Goal: Entertainment & Leisure: Consume media (video, audio)

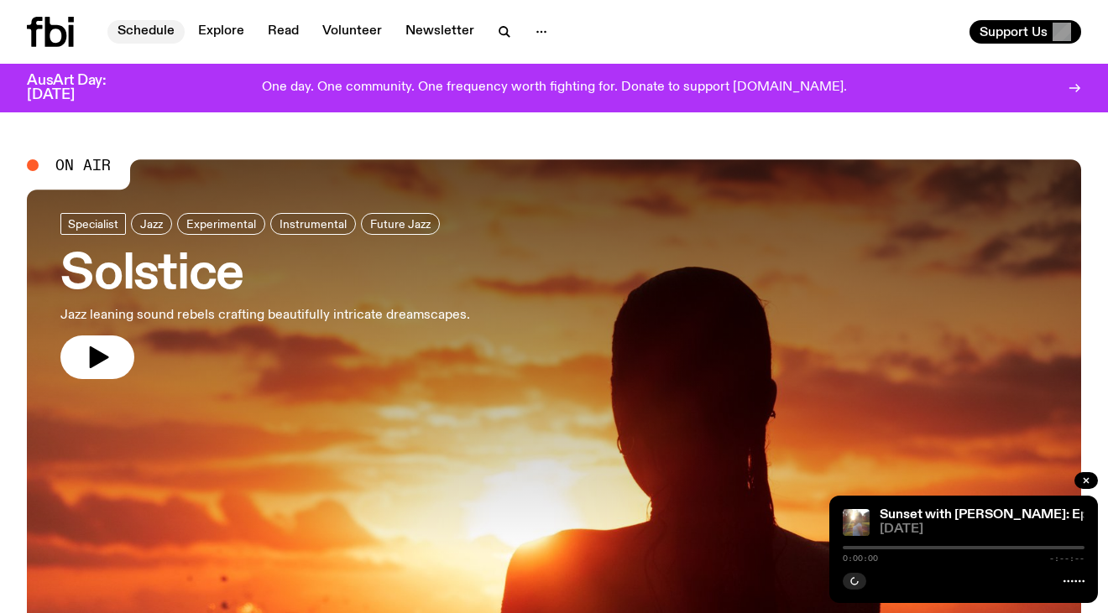
click at [151, 28] on link "Schedule" at bounding box center [145, 31] width 77 height 23
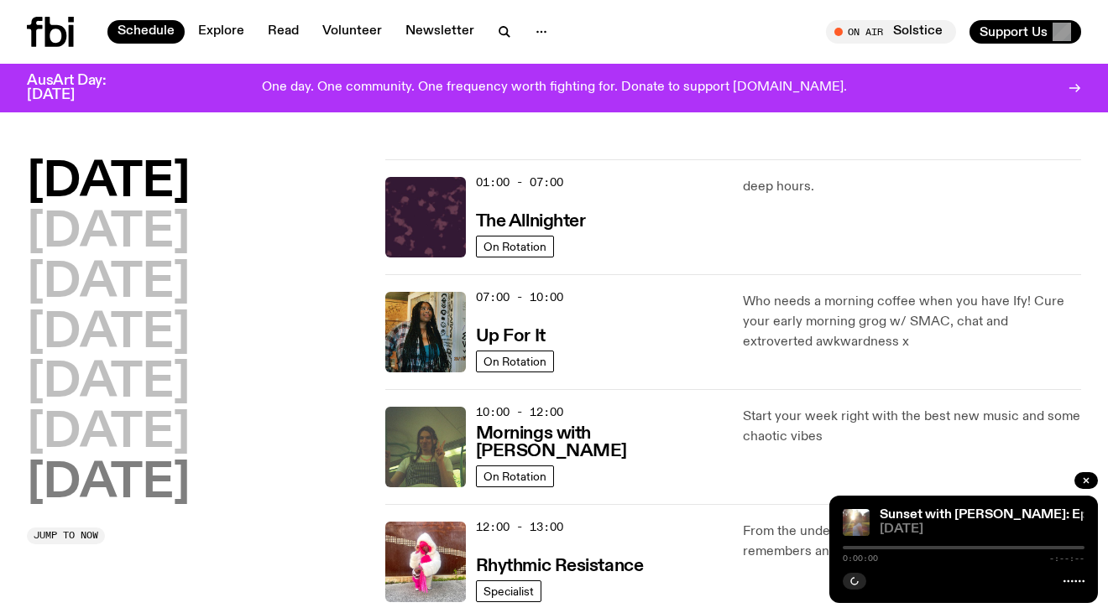
click at [154, 474] on h2 "[DATE]" at bounding box center [108, 484] width 163 height 47
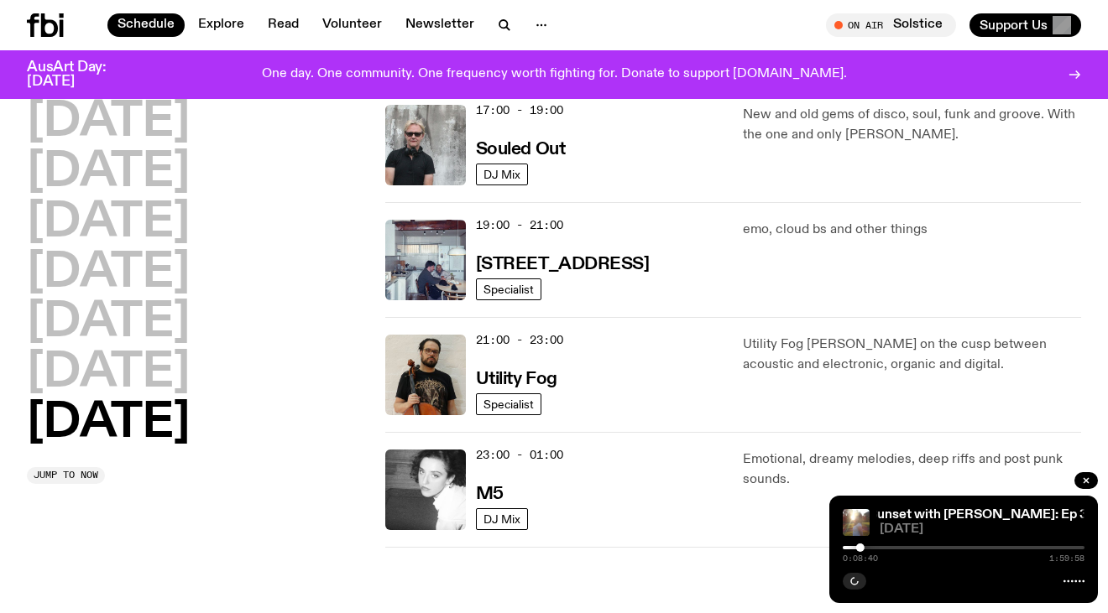
scroll to position [1114, 0]
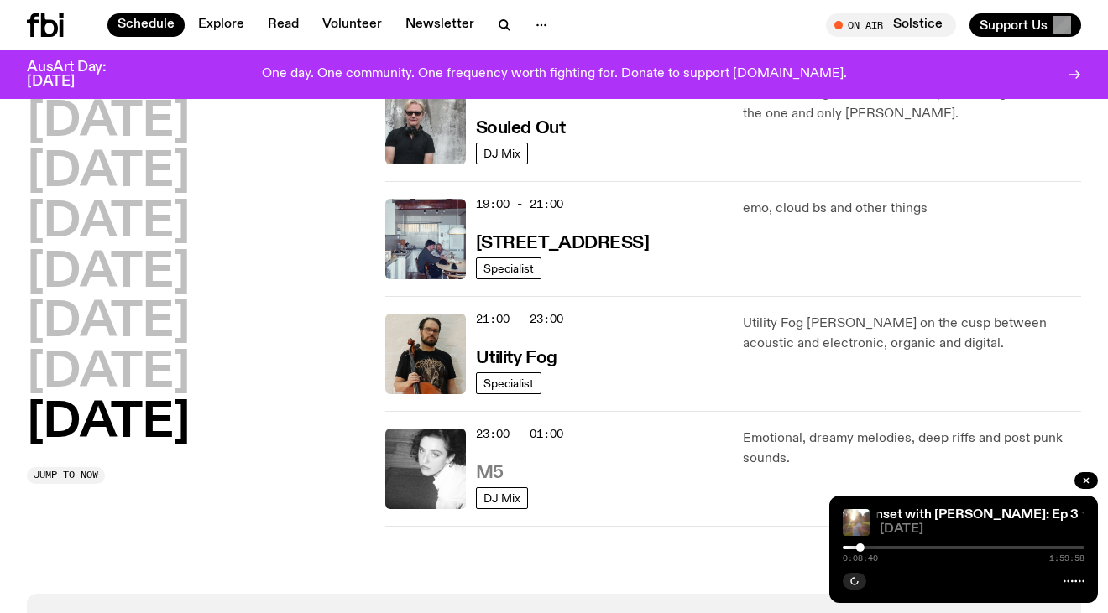
click at [488, 469] on h3 "M5" at bounding box center [490, 474] width 28 height 18
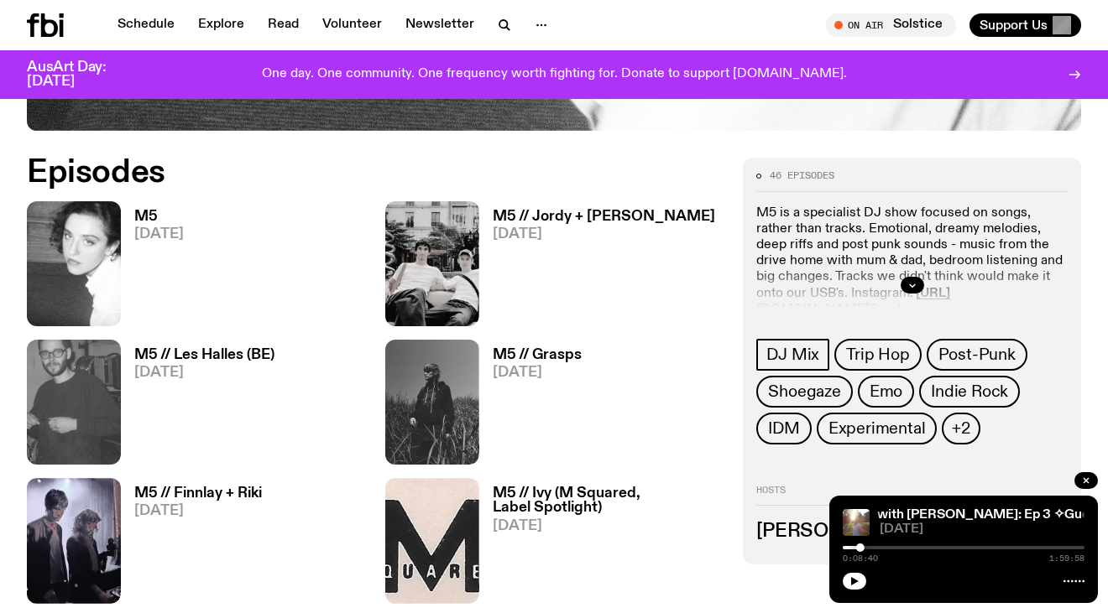
scroll to position [694, 0]
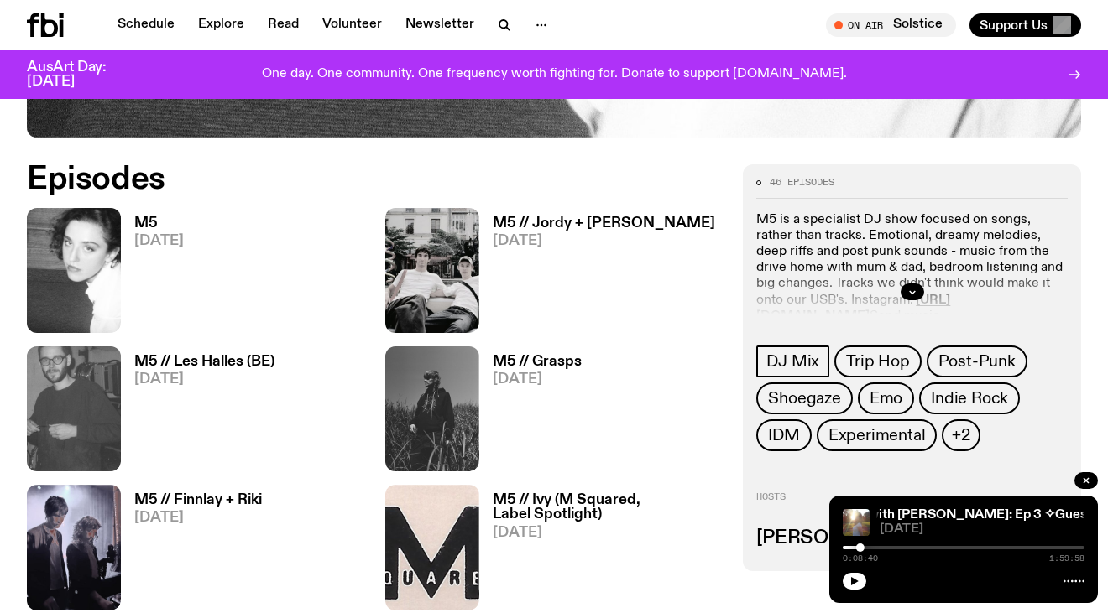
click at [143, 227] on h3 "M5" at bounding box center [159, 223] width 50 height 14
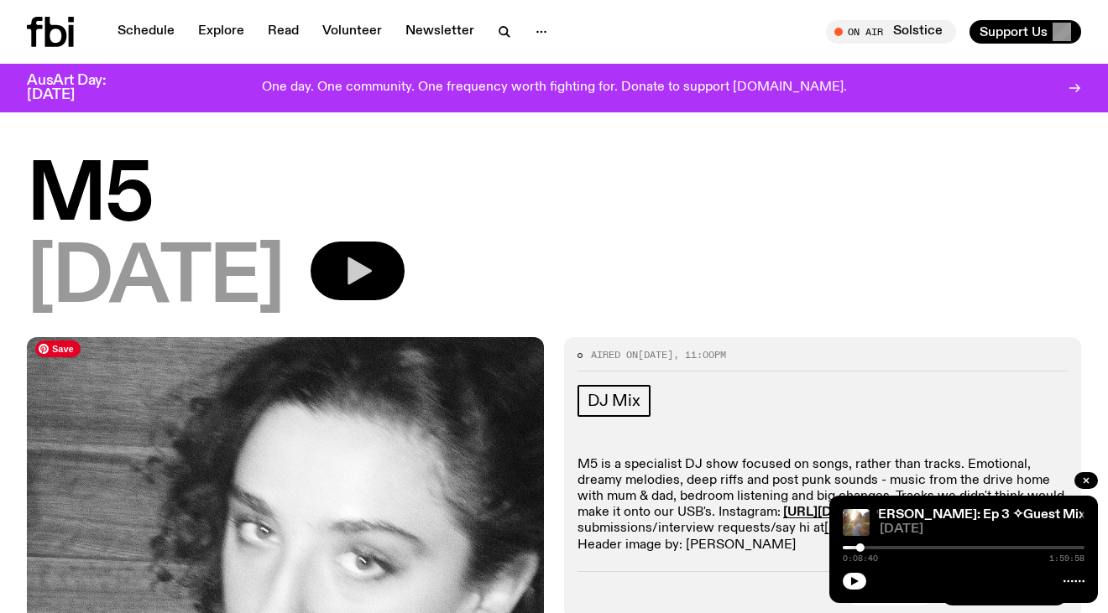
click at [402, 253] on button "button" at bounding box center [357, 271] width 94 height 59
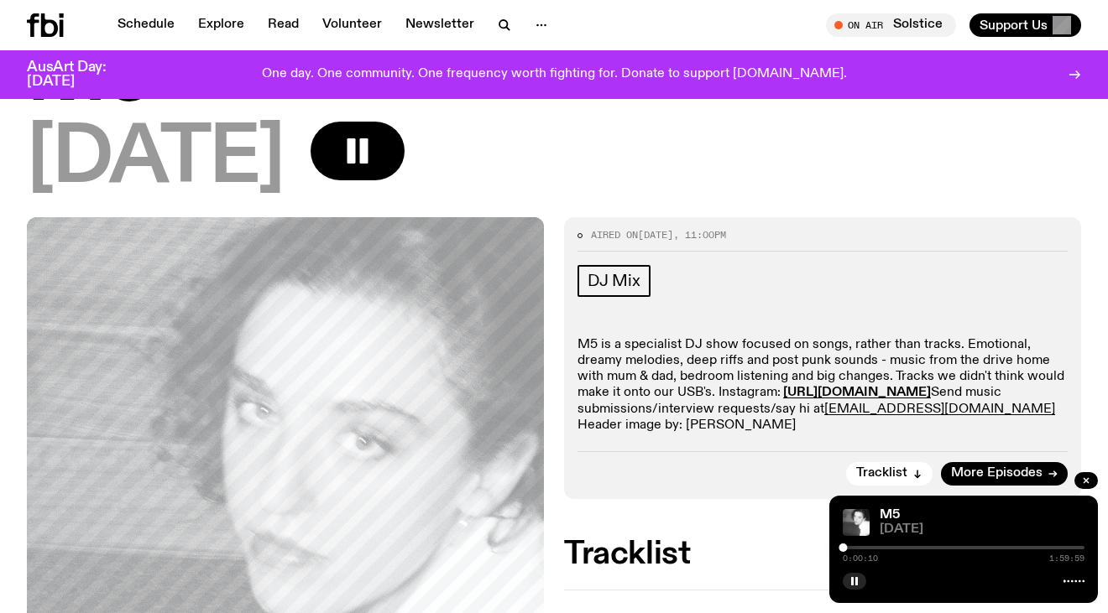
scroll to position [106, 0]
click at [850, 550] on div at bounding box center [850, 548] width 8 height 8
click at [856, 550] on div at bounding box center [854, 548] width 8 height 8
click at [858, 547] on div at bounding box center [858, 548] width 8 height 8
click at [861, 547] on div at bounding box center [861, 548] width 8 height 8
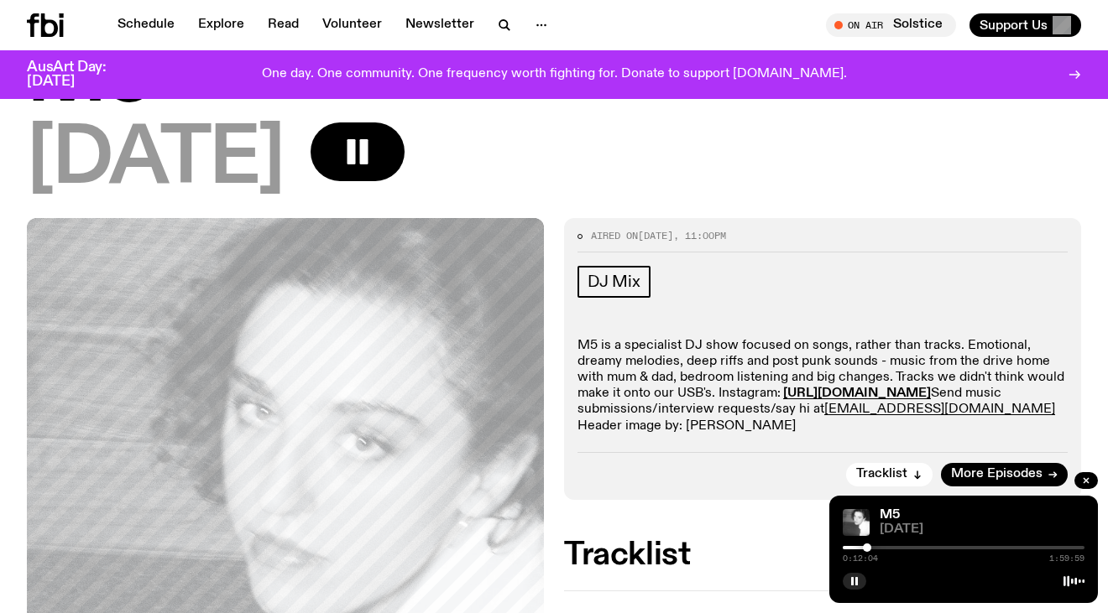
click at [867, 548] on div at bounding box center [867, 548] width 8 height 8
click at [872, 548] on div at bounding box center [871, 548] width 8 height 8
click at [878, 549] on div at bounding box center [877, 548] width 8 height 8
click at [874, 549] on div at bounding box center [874, 548] width 8 height 8
click at [879, 548] on div at bounding box center [878, 548] width 8 height 8
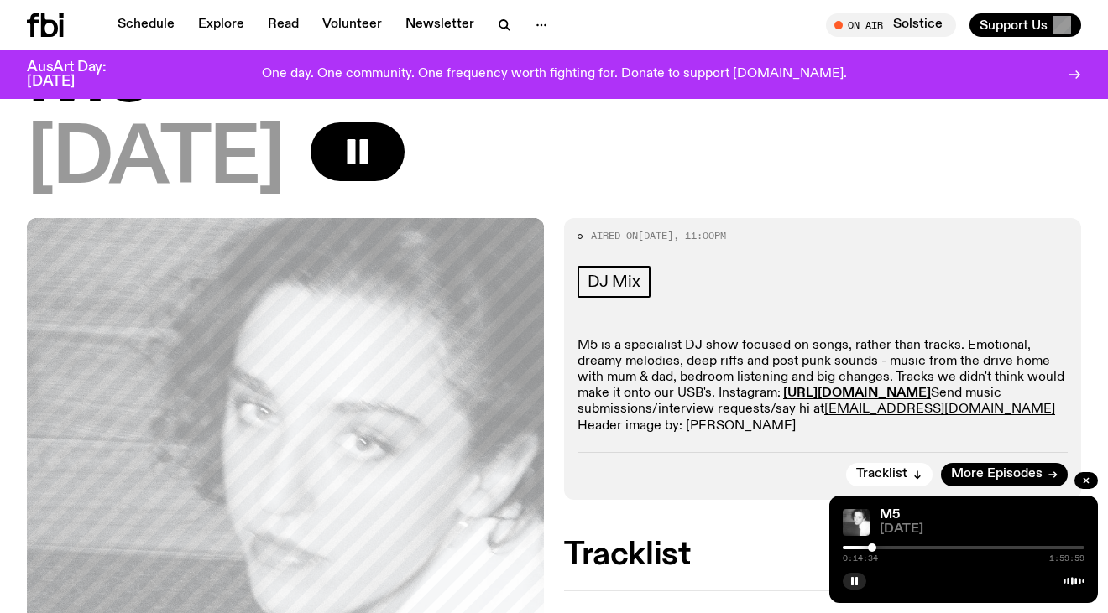
click at [872, 549] on div at bounding box center [872, 548] width 8 height 8
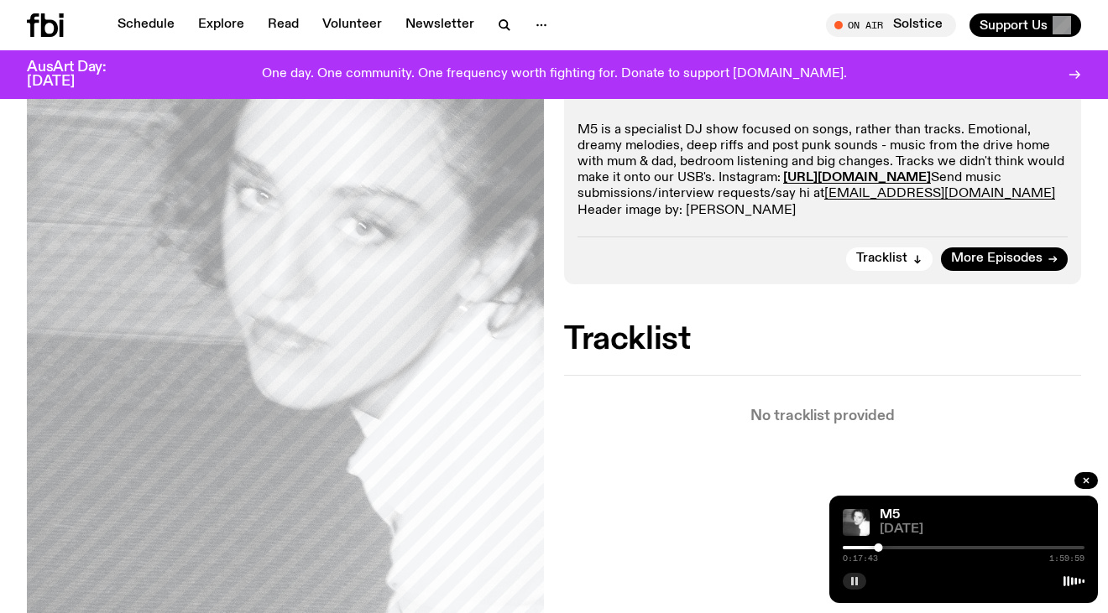
click at [857, 582] on rect "button" at bounding box center [856, 581] width 3 height 8
